Goal: Use online tool/utility: Use online tool/utility

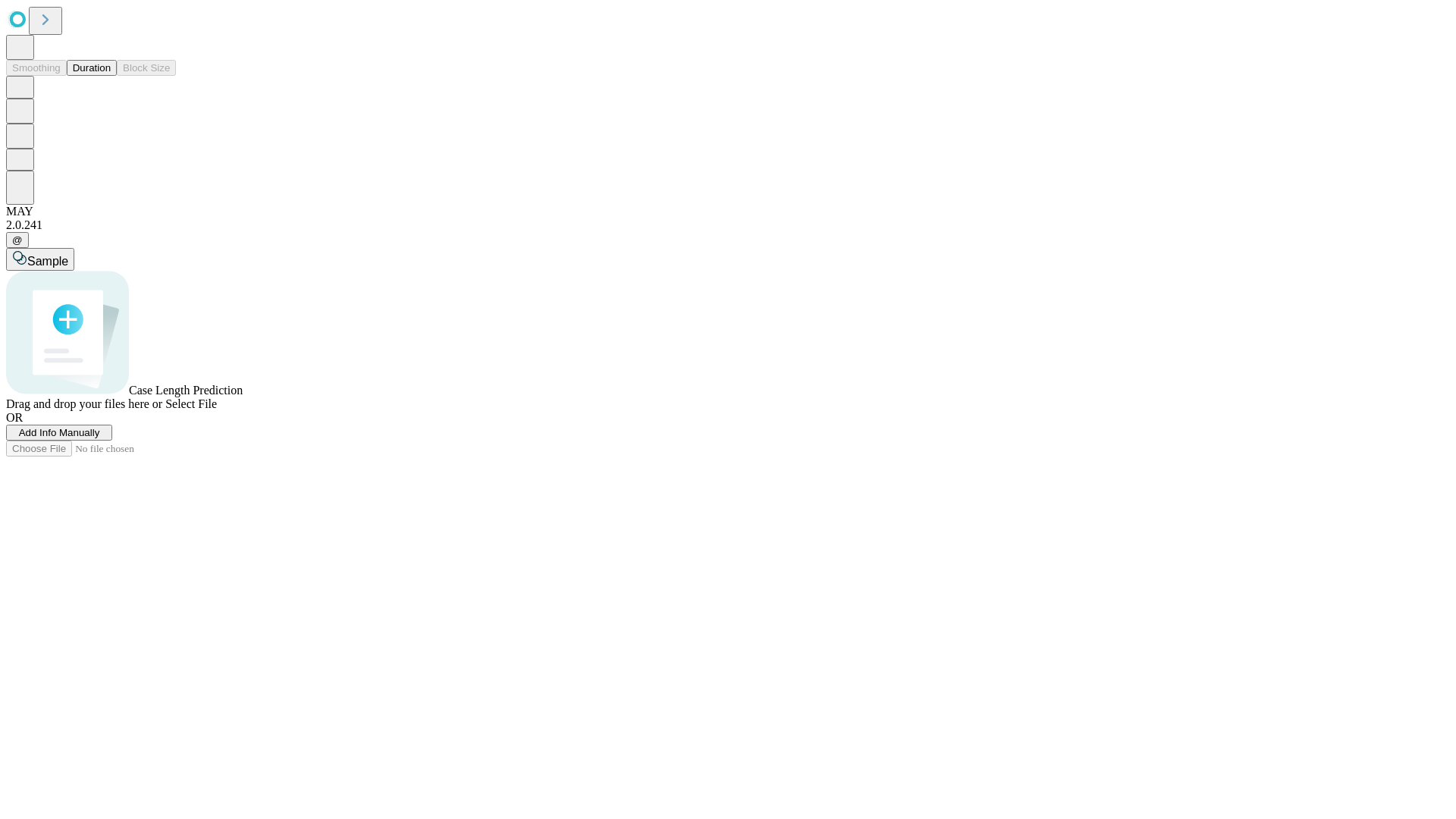
click at [217, 410] on span "Select File" at bounding box center [191, 403] width 52 height 13
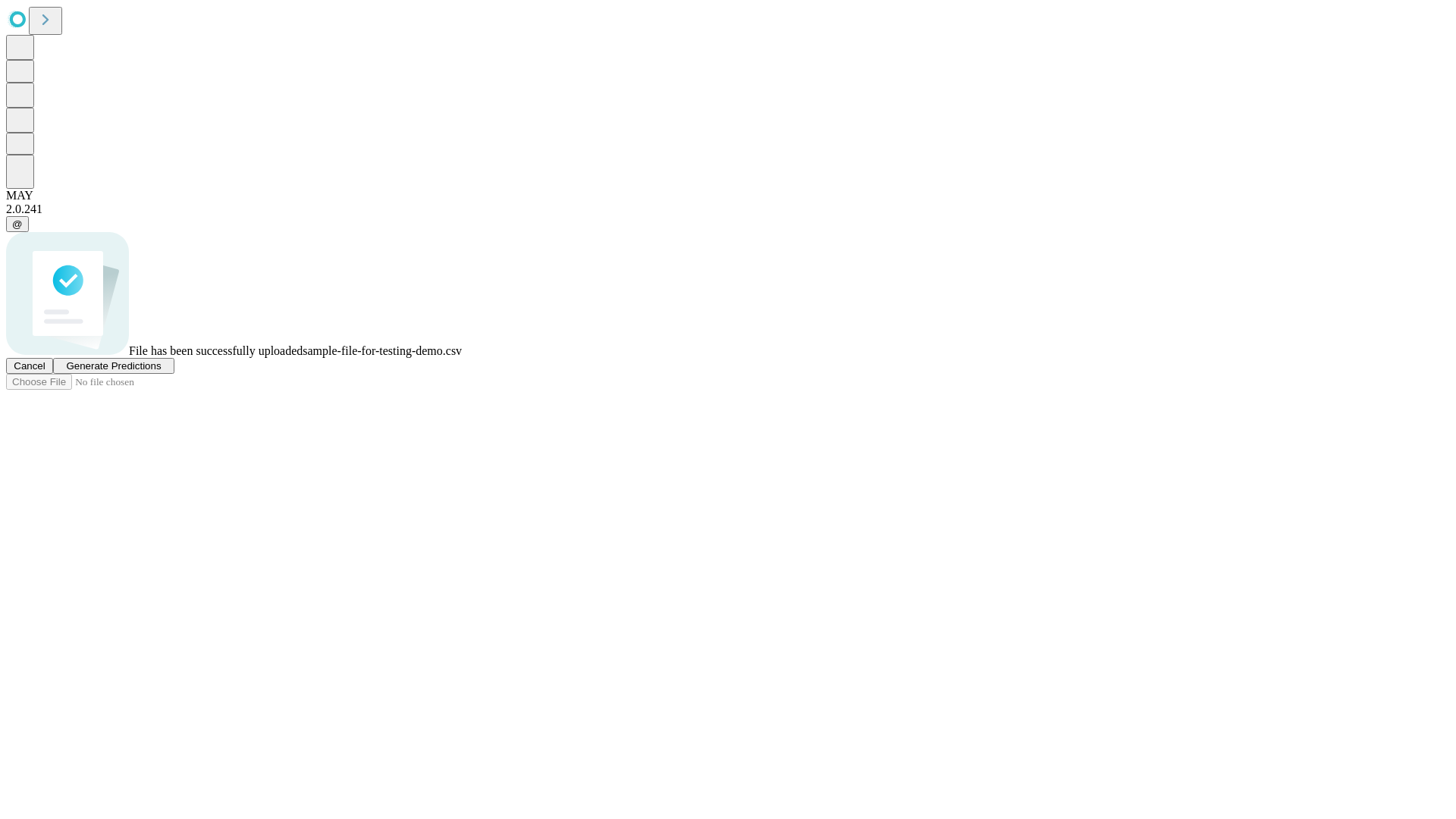
click at [161, 371] on span "Generate Predictions" at bounding box center [113, 366] width 94 height 11
